Goal: Transaction & Acquisition: Purchase product/service

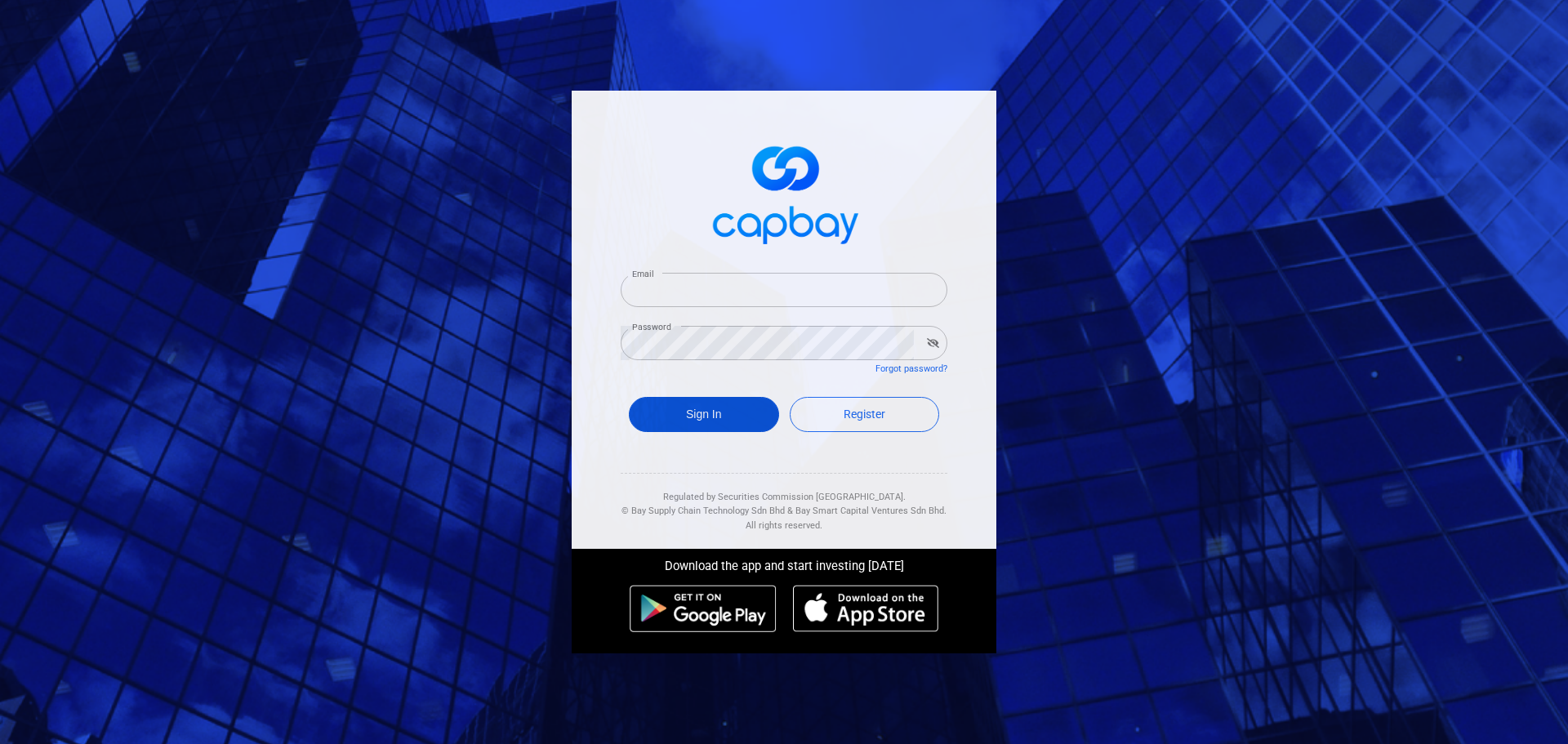
type input "[EMAIL_ADDRESS][DOMAIN_NAME]"
click at [717, 421] on button "Sign In" at bounding box center [703, 415] width 150 height 35
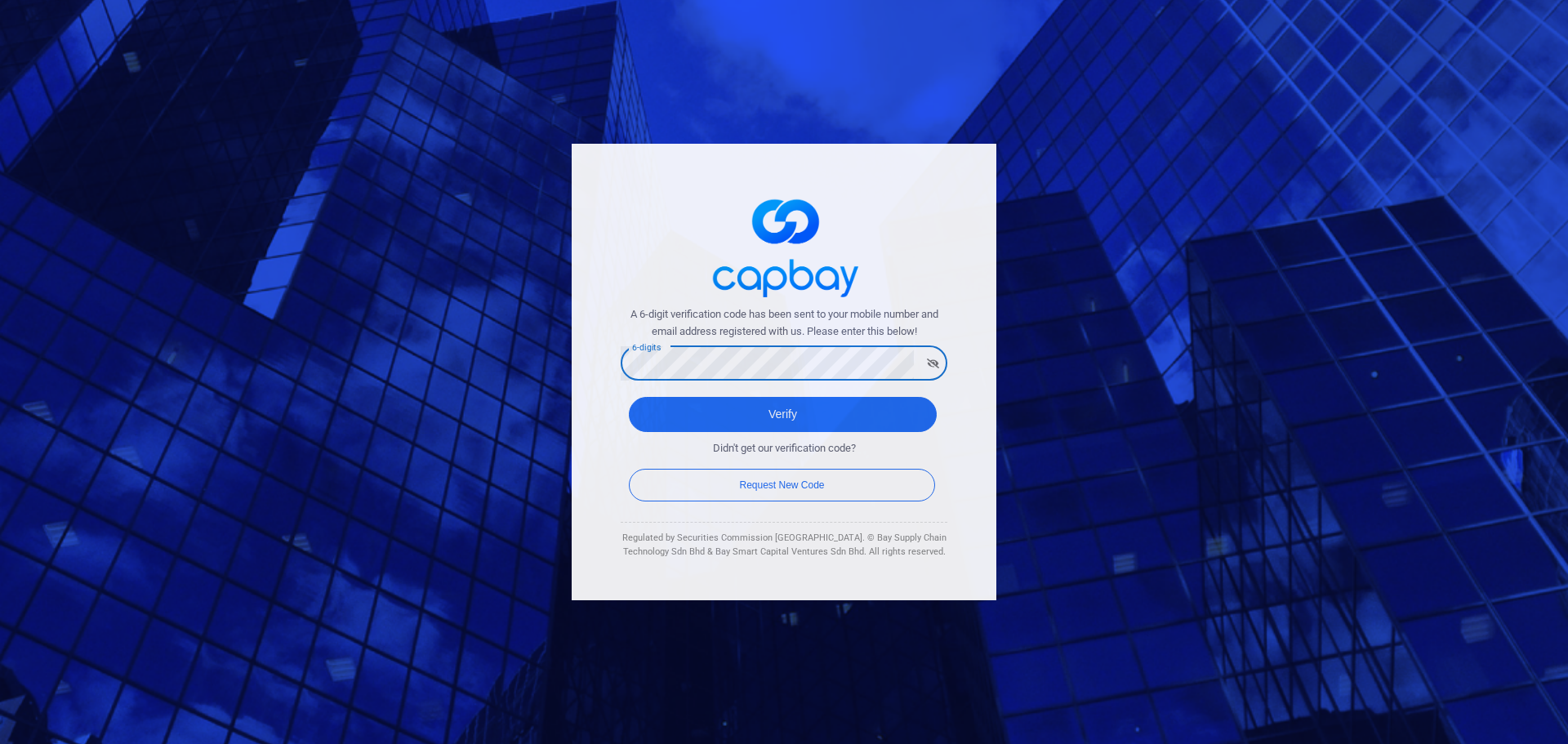
click at [629, 397] on button "Verify" at bounding box center [782, 415] width 308 height 35
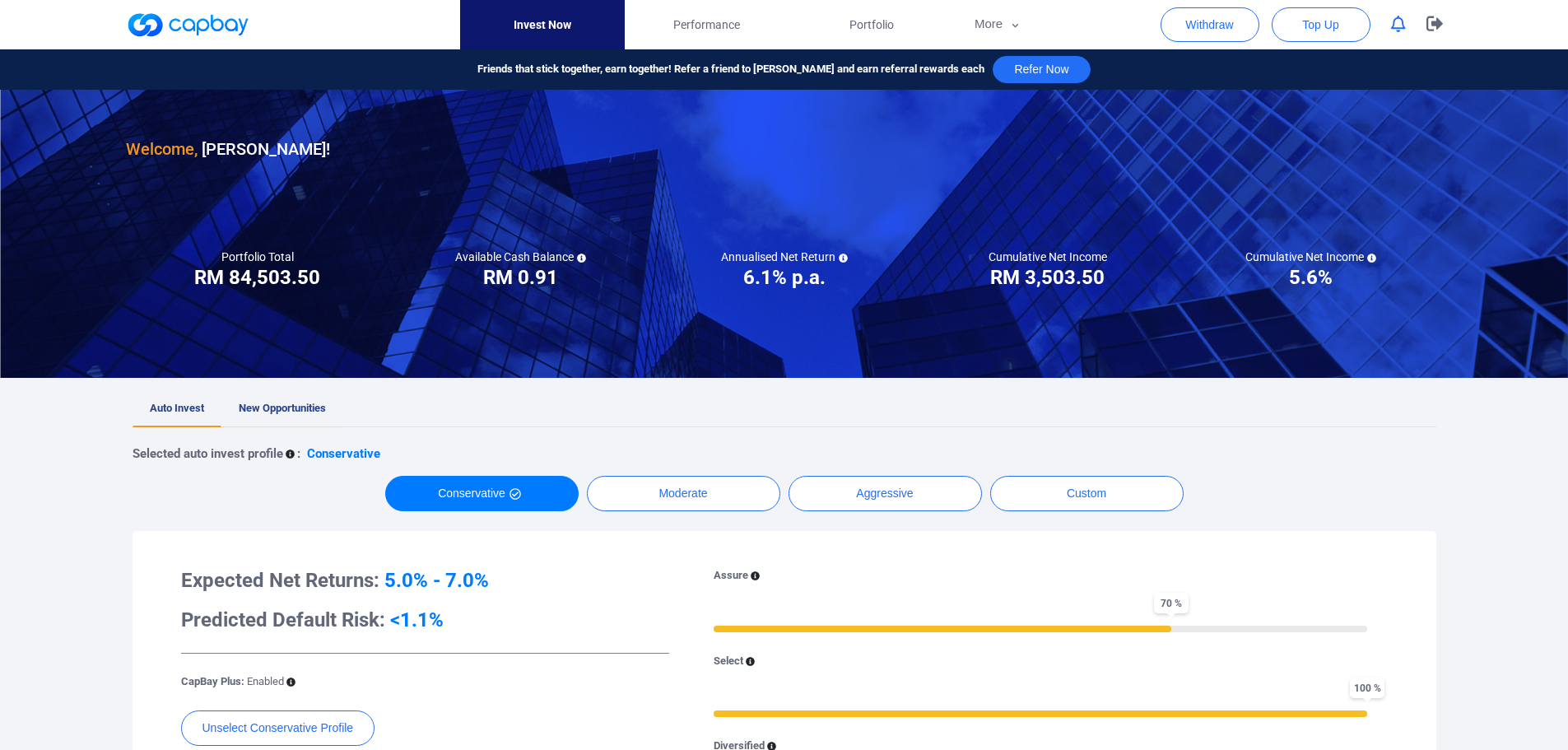
click at [301, 413] on span "New Opportunities" at bounding box center [283, 408] width 87 height 13
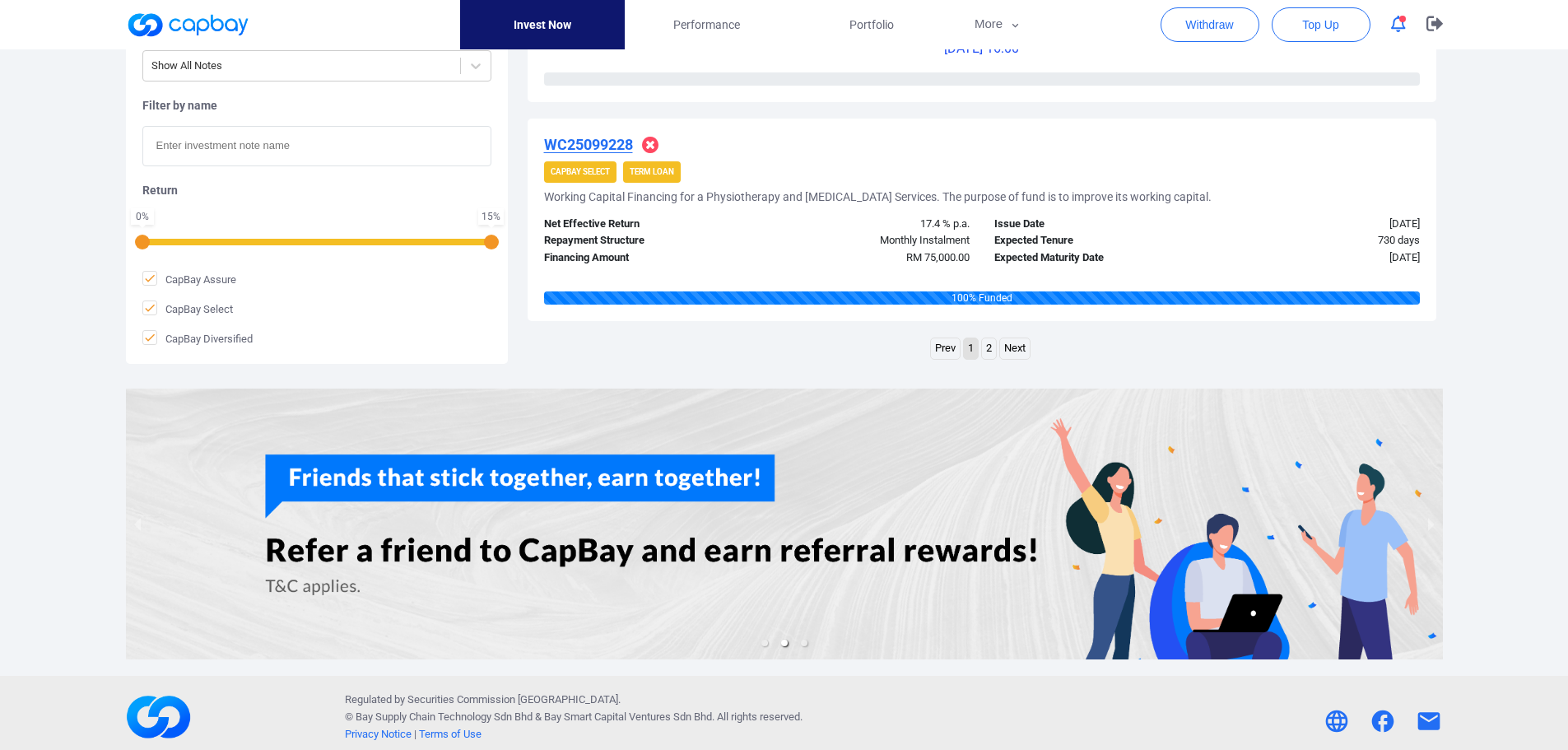
scroll to position [2625, 0]
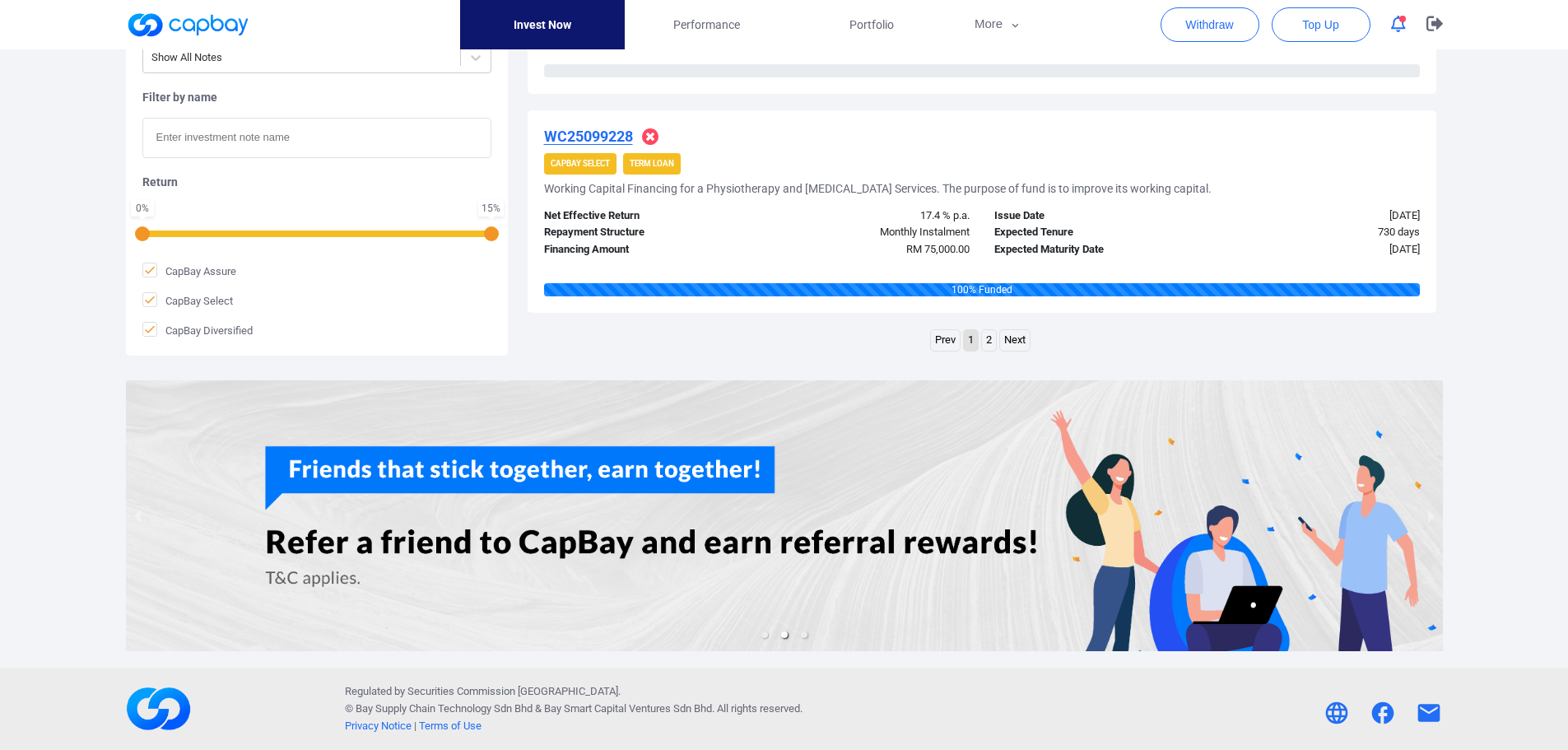
click at [993, 344] on link "2" at bounding box center [989, 340] width 14 height 21
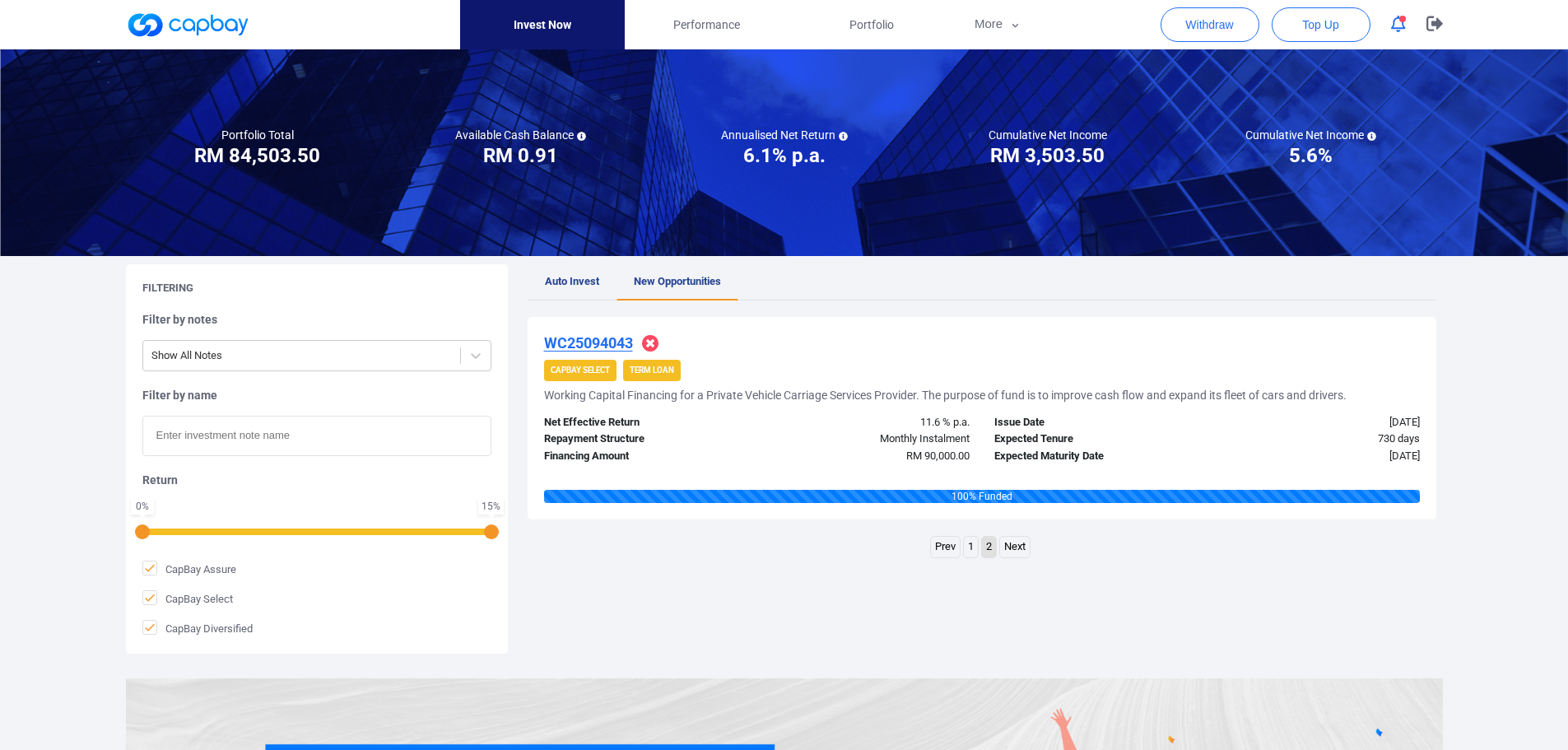
scroll to position [51, 0]
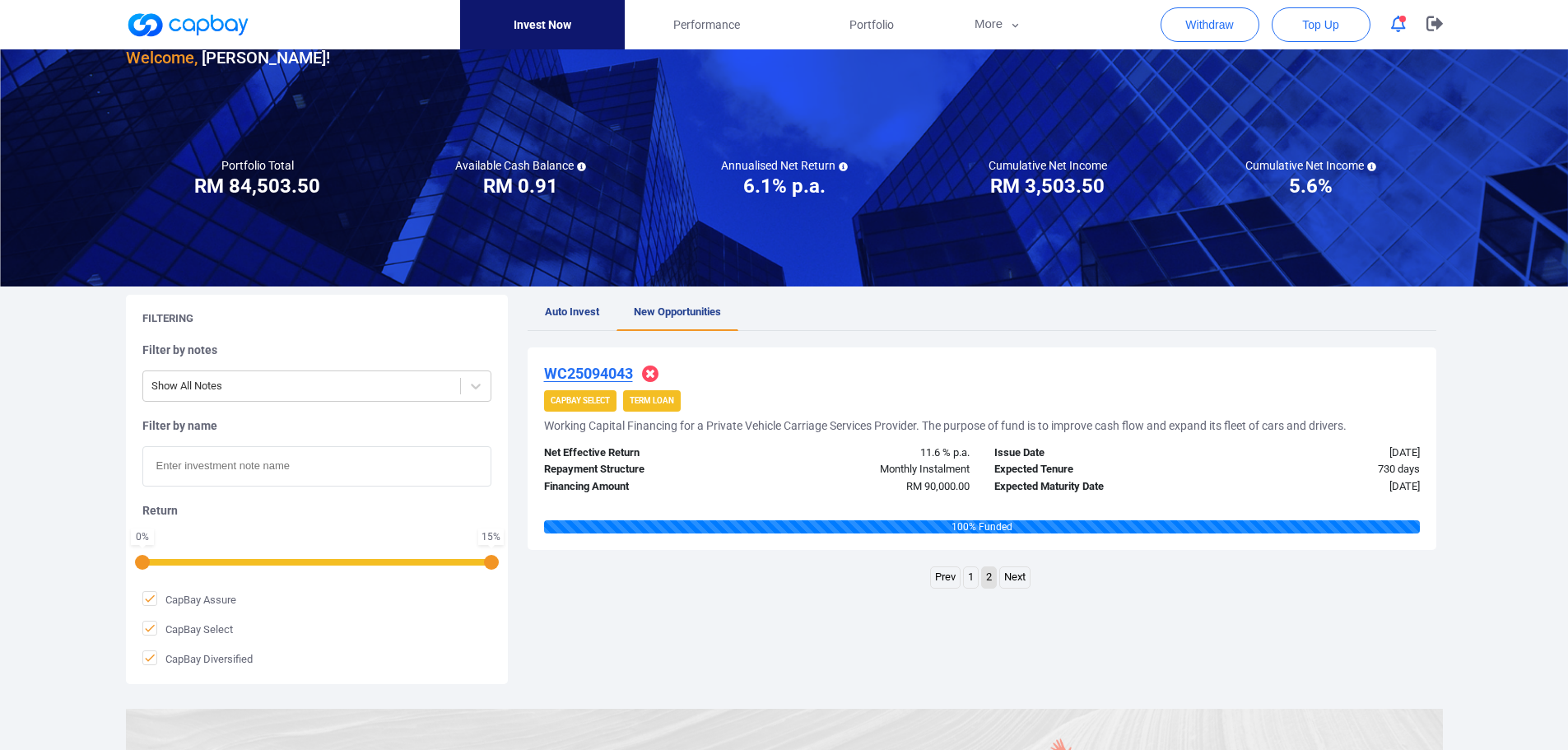
click at [970, 576] on link "1" at bounding box center [970, 577] width 14 height 21
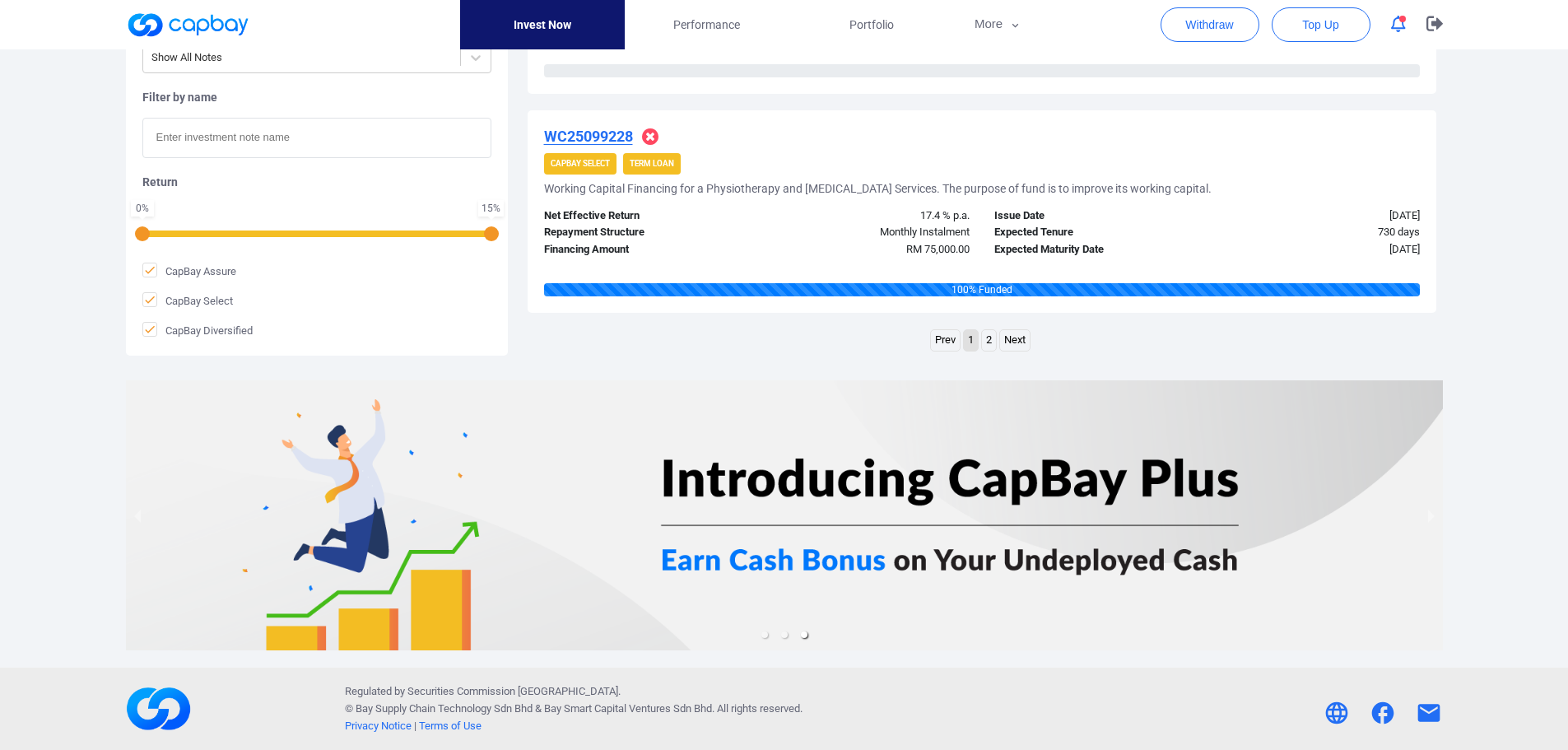
scroll to position [2543, 0]
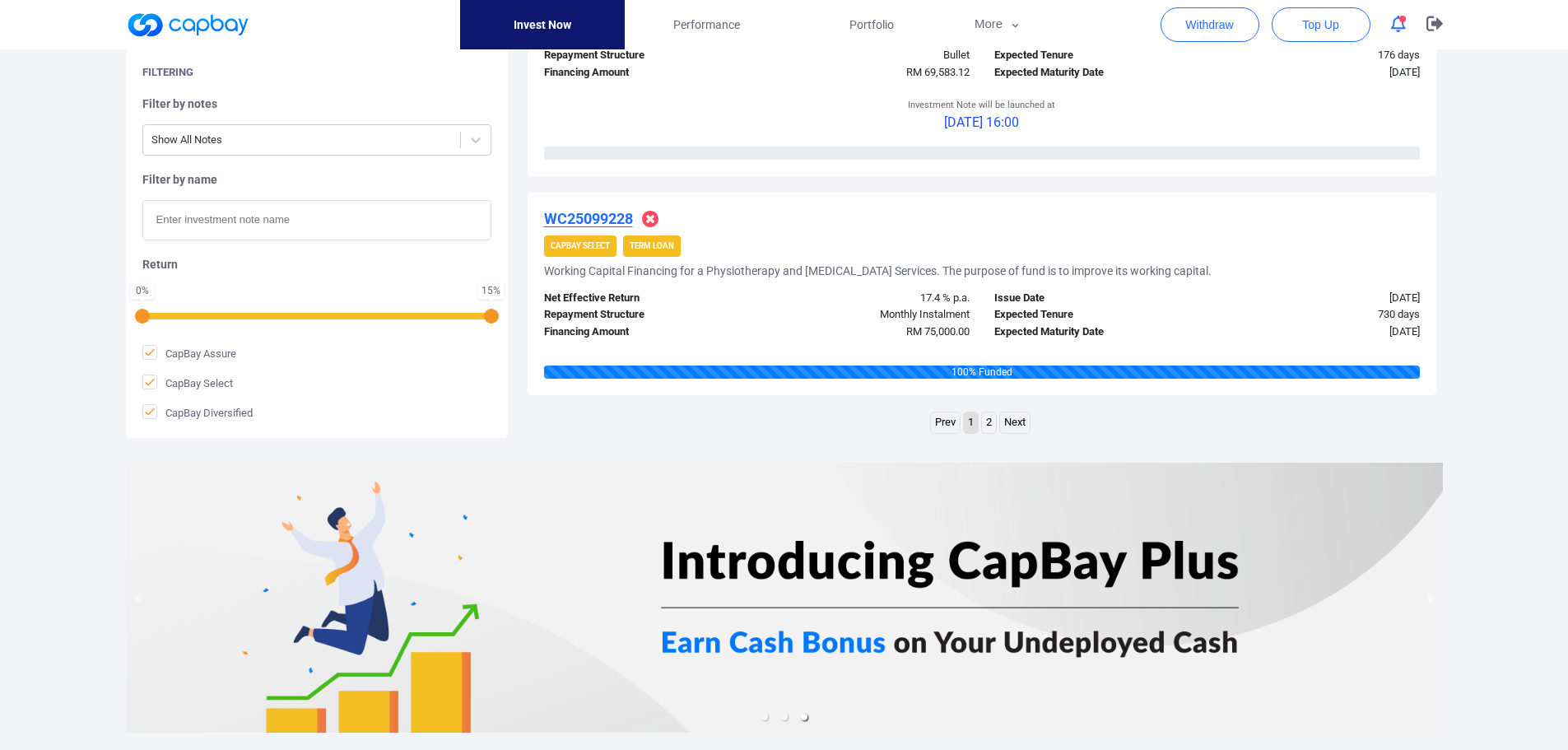
click at [1394, 26] on icon "button" at bounding box center [1398, 24] width 15 height 18
click at [1431, 25] on icon "button" at bounding box center [1434, 24] width 17 height 15
